Goal: Information Seeking & Learning: Learn about a topic

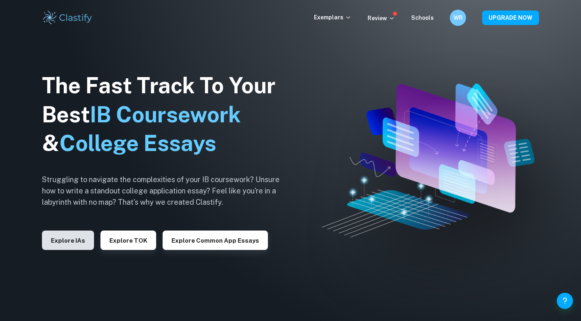
click at [69, 244] on button "Explore IAs" at bounding box center [68, 239] width 52 height 19
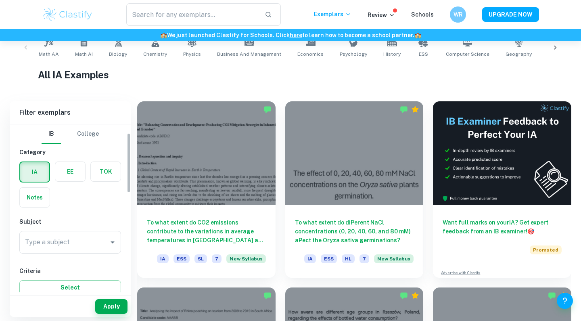
scroll to position [66, 0]
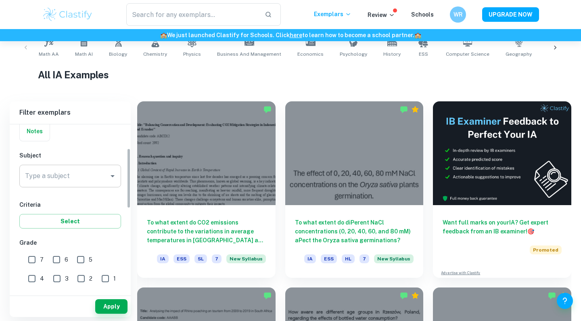
click at [61, 179] on div "Type a subject Type a subject" at bounding box center [70, 176] width 102 height 23
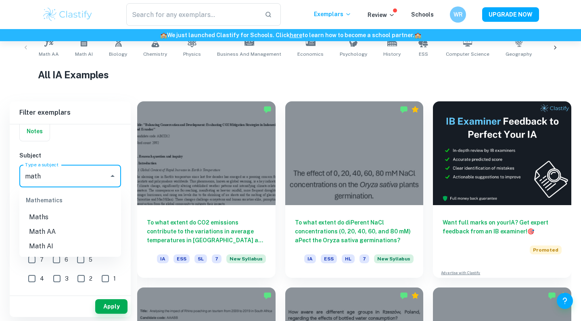
click at [79, 232] on li "Math AA" at bounding box center [70, 231] width 102 height 15
type input "Math AA"
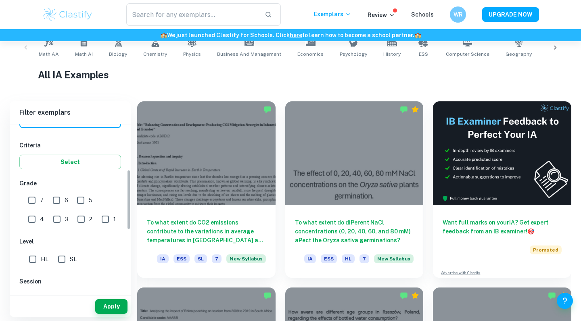
scroll to position [126, 0]
click at [31, 199] on input "7" at bounding box center [32, 199] width 16 height 16
checkbox input "true"
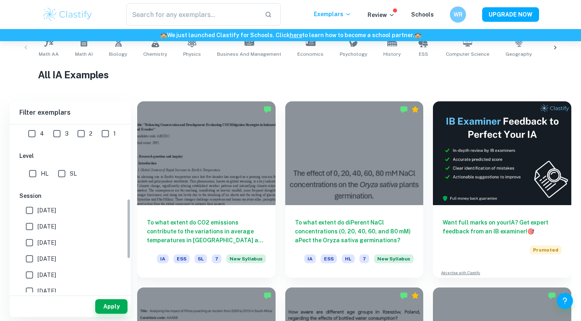
scroll to position [219, 0]
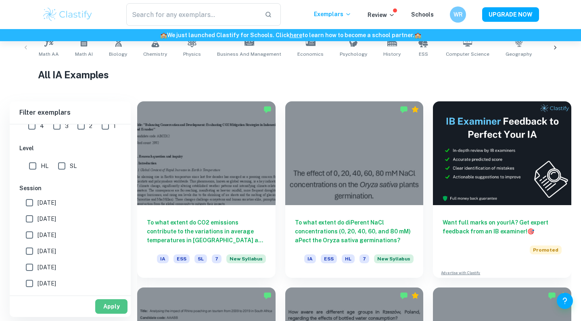
click at [109, 309] on button "Apply" at bounding box center [111, 306] width 32 height 15
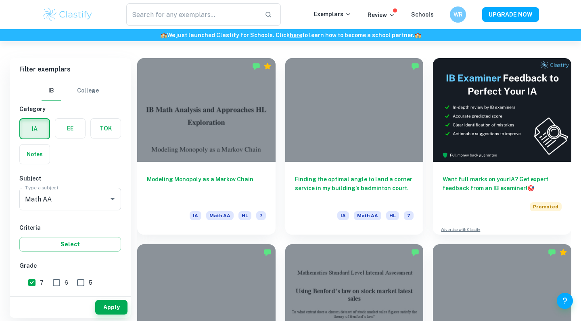
scroll to position [214, 0]
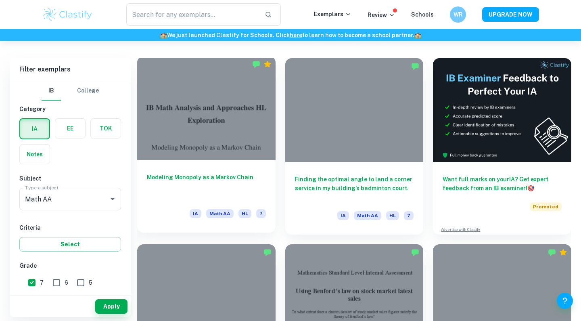
click at [215, 131] on div at bounding box center [206, 108] width 138 height 104
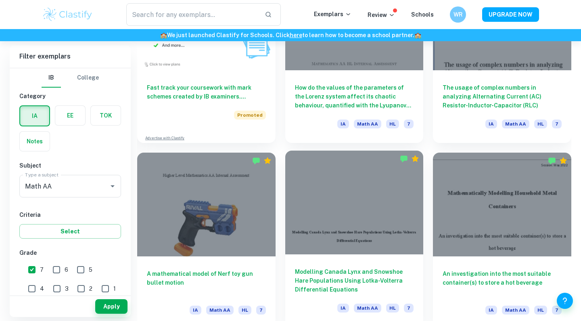
scroll to position [735, 0]
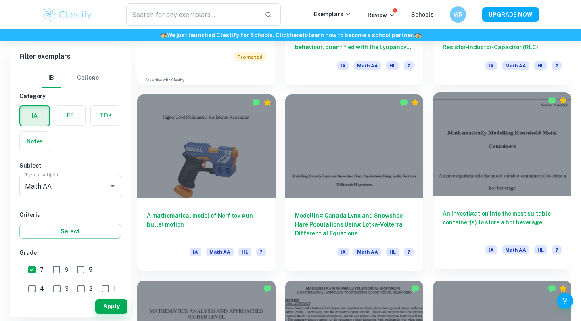
click at [469, 167] on div at bounding box center [502, 144] width 138 height 104
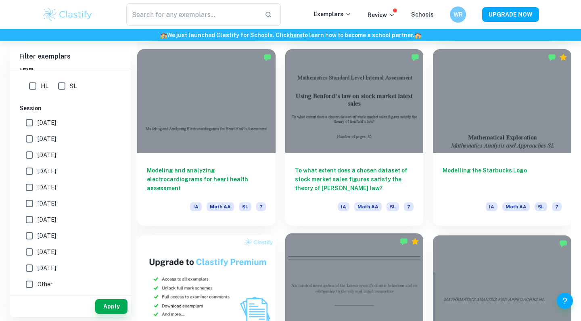
scroll to position [410, 0]
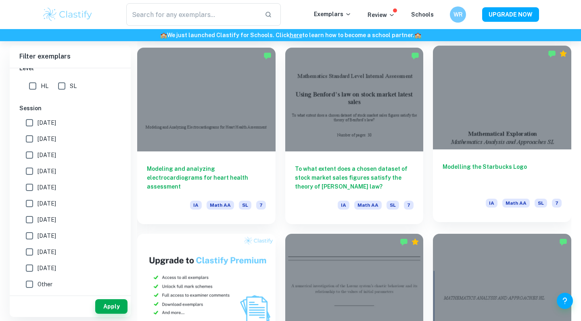
click at [487, 123] on div at bounding box center [502, 98] width 138 height 104
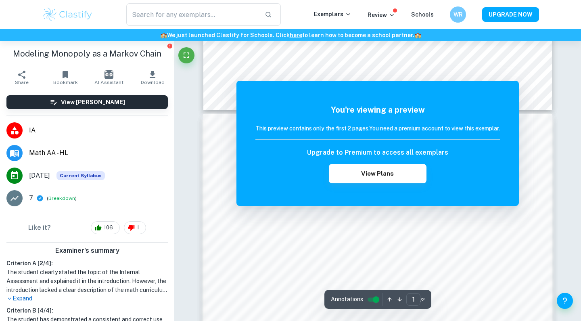
scroll to position [390, 0]
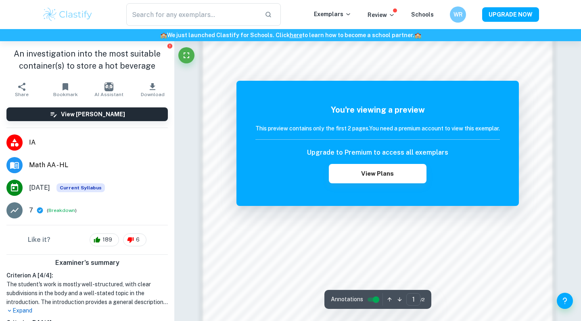
scroll to position [582, 0]
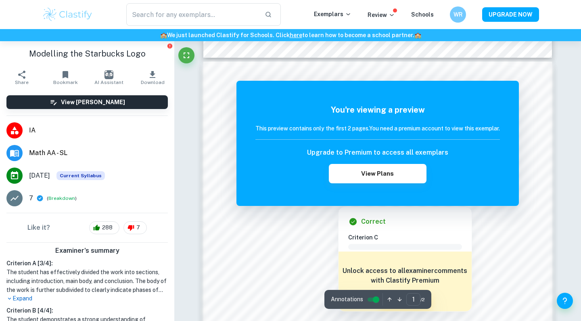
scroll to position [484, 0]
